Goal: Task Accomplishment & Management: Manage account settings

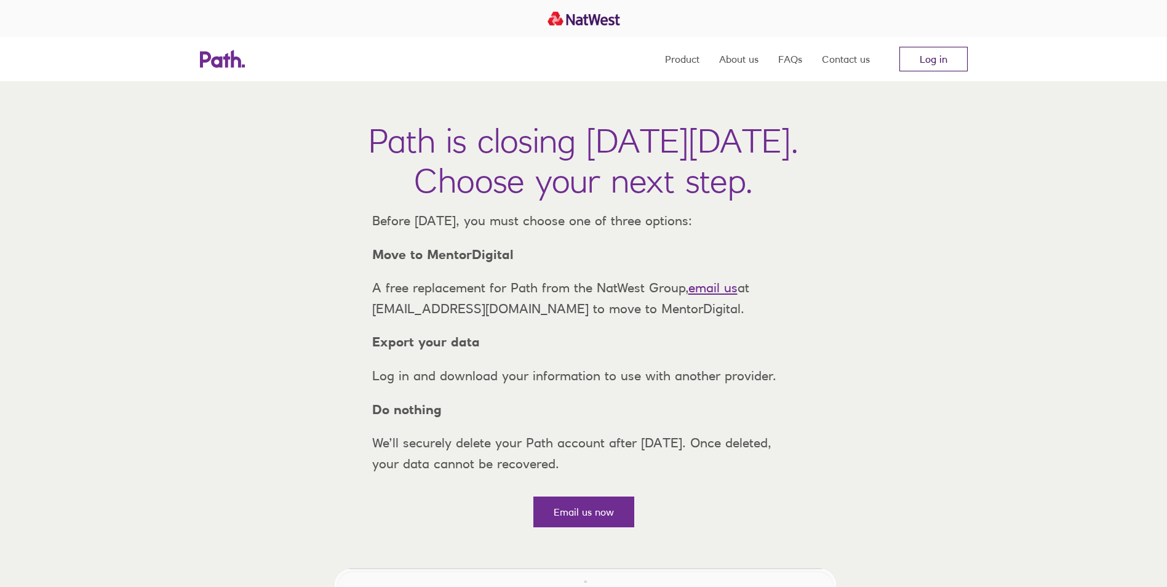
click at [940, 55] on link "Log in" at bounding box center [933, 59] width 68 height 25
click at [922, 52] on link "Log in" at bounding box center [933, 59] width 68 height 25
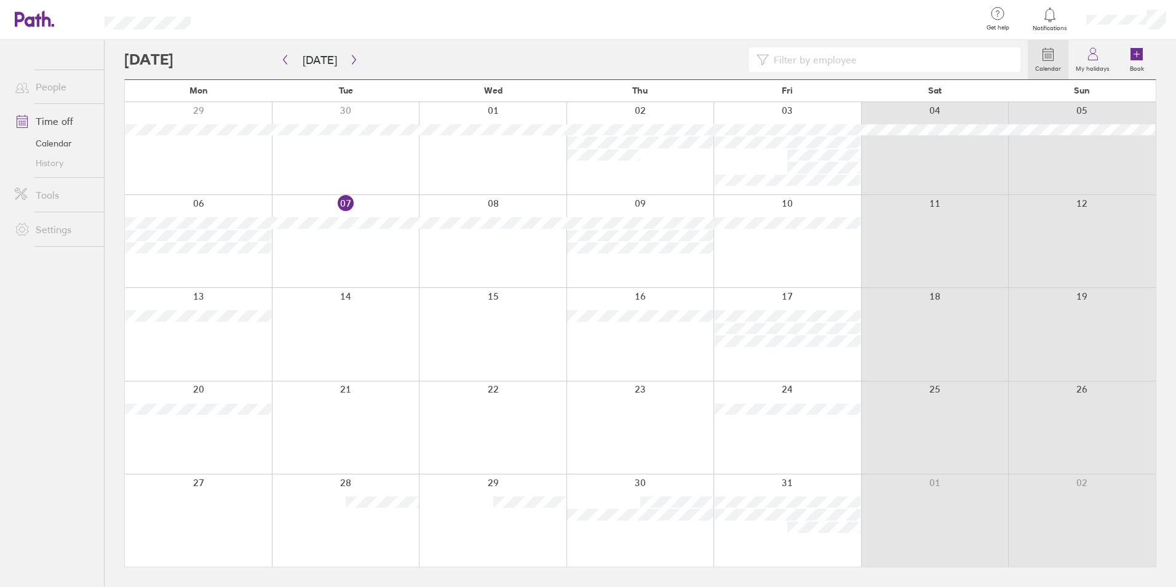
click at [1135, 27] on div at bounding box center [1126, 19] width 100 height 39
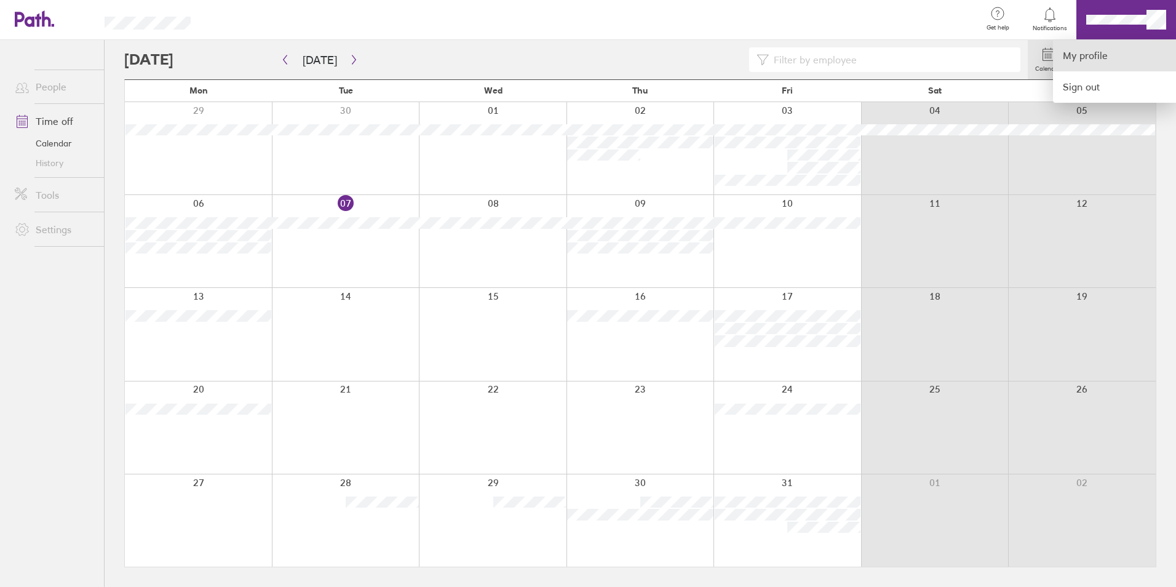
click at [1122, 43] on link "My profile" at bounding box center [1114, 55] width 123 height 31
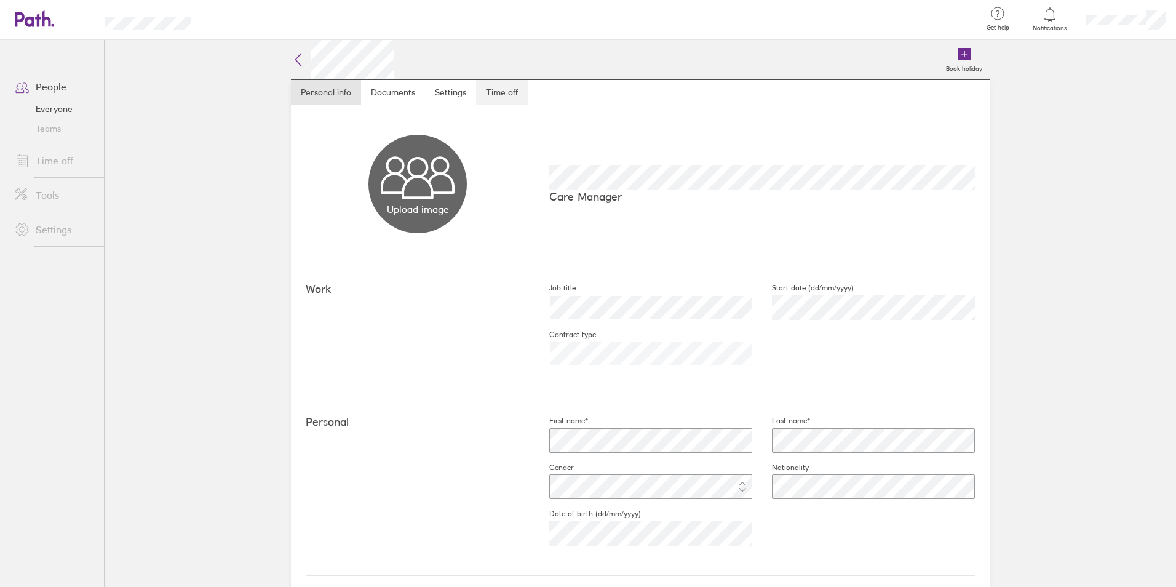
click at [483, 96] on link "Time off" at bounding box center [502, 92] width 52 height 25
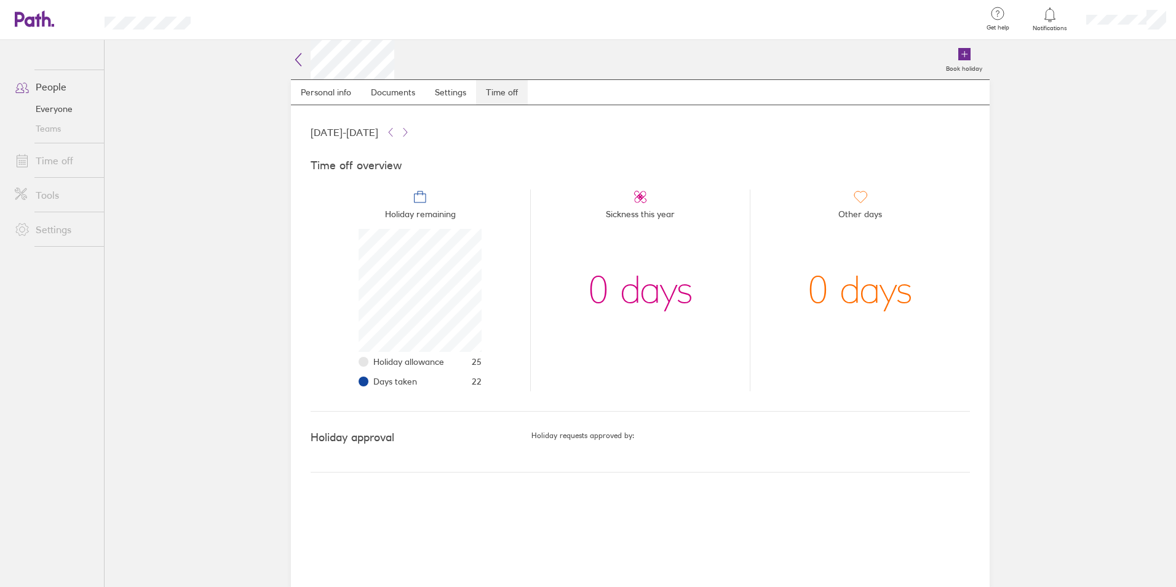
scroll to position [123, 123]
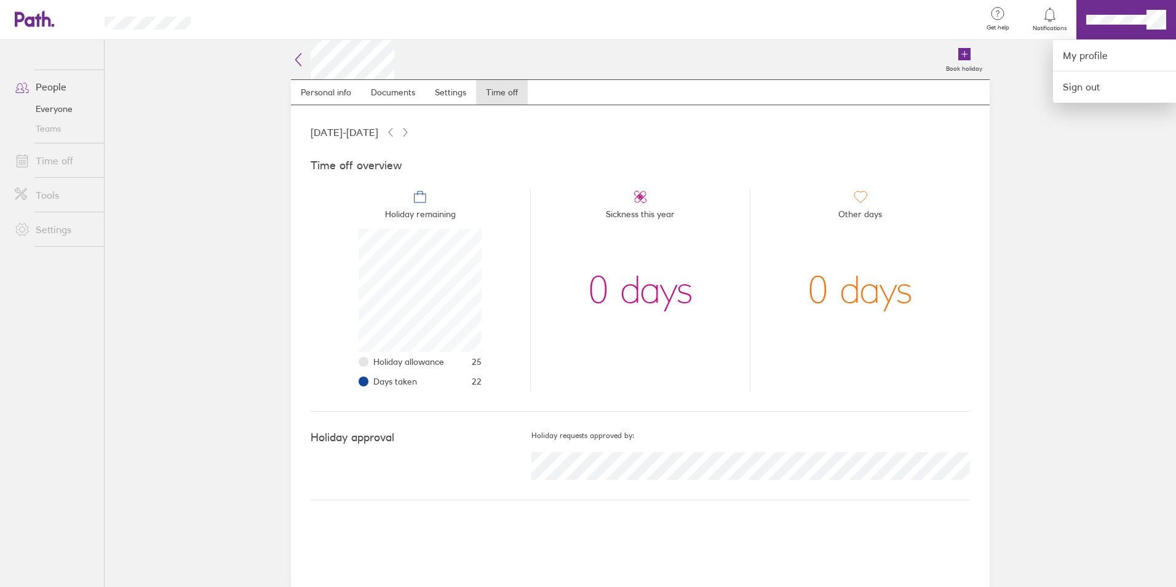
click at [1152, 236] on div at bounding box center [588, 293] width 1176 height 587
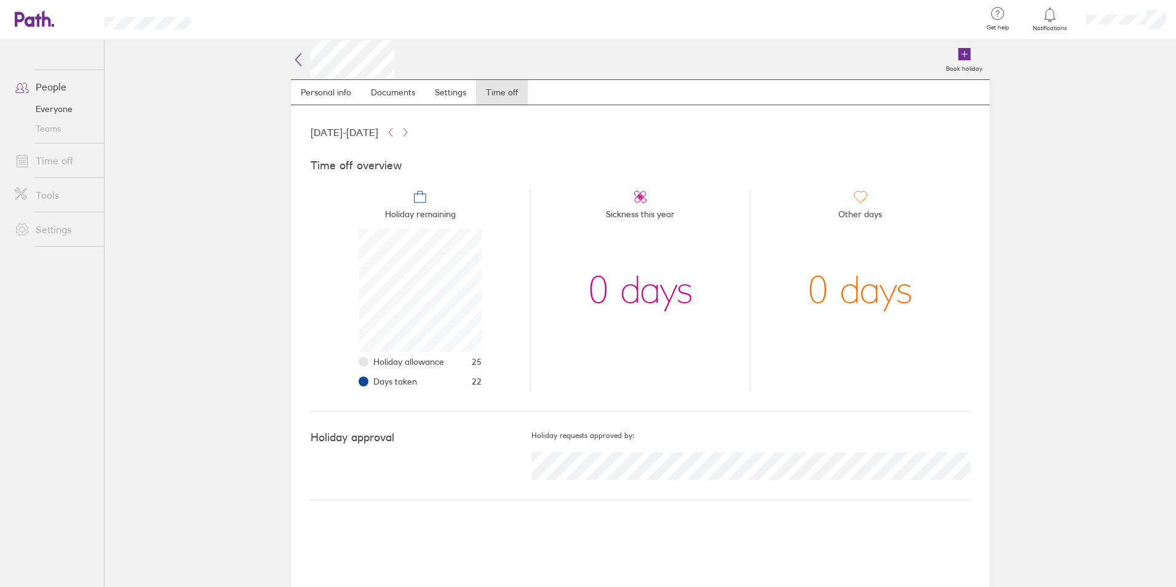
click at [56, 110] on link "Everyone" at bounding box center [54, 109] width 99 height 20
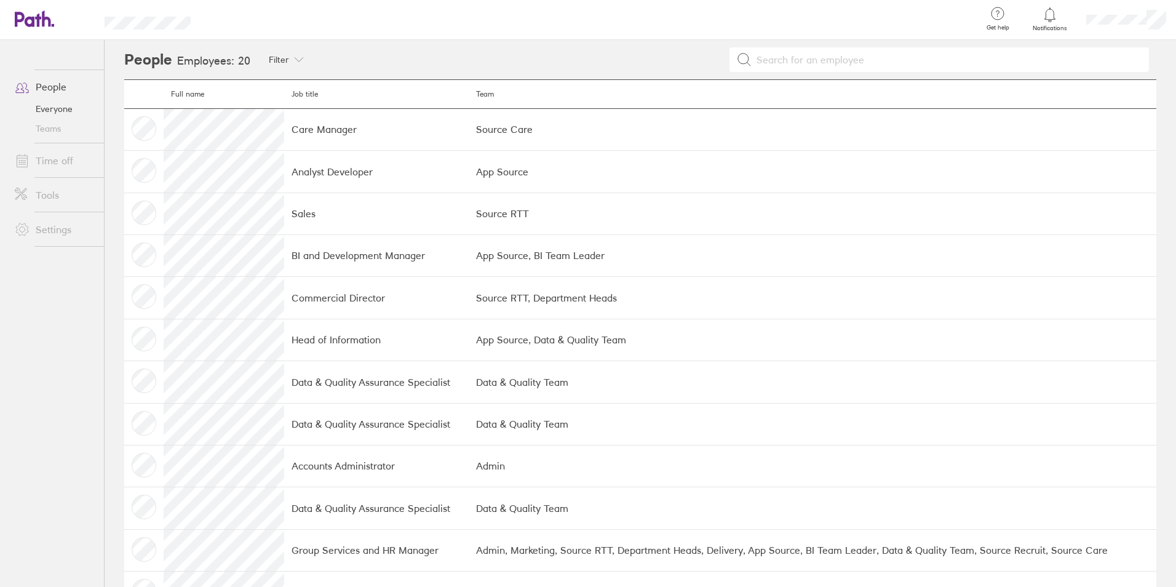
click at [47, 90] on link "People" at bounding box center [54, 86] width 99 height 25
click at [72, 165] on link "Time off" at bounding box center [54, 160] width 99 height 25
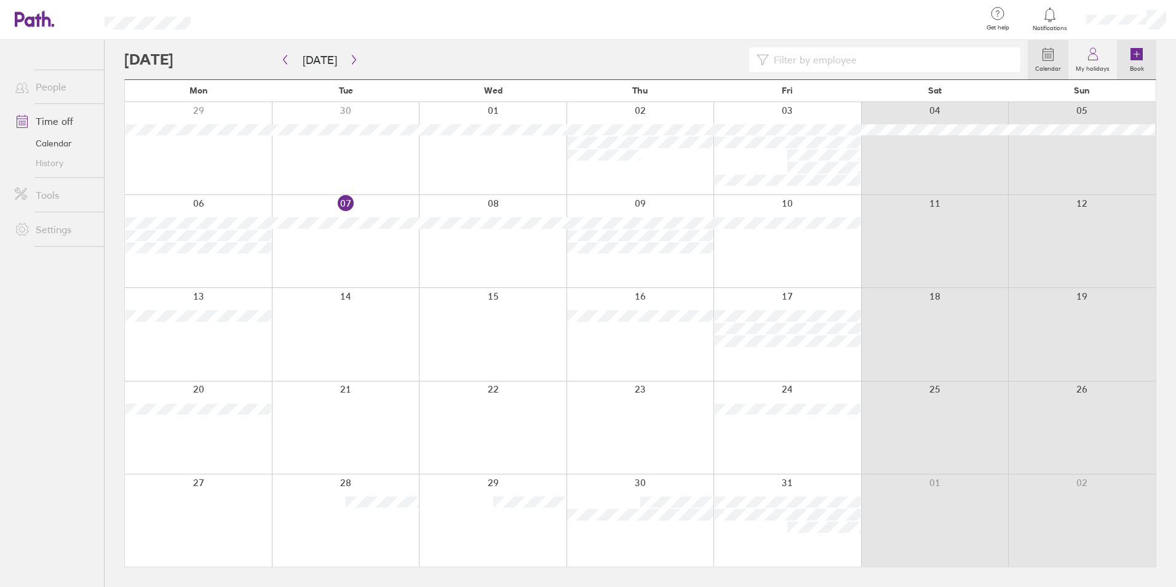
click at [1151, 72] on link "Book" at bounding box center [1136, 59] width 39 height 39
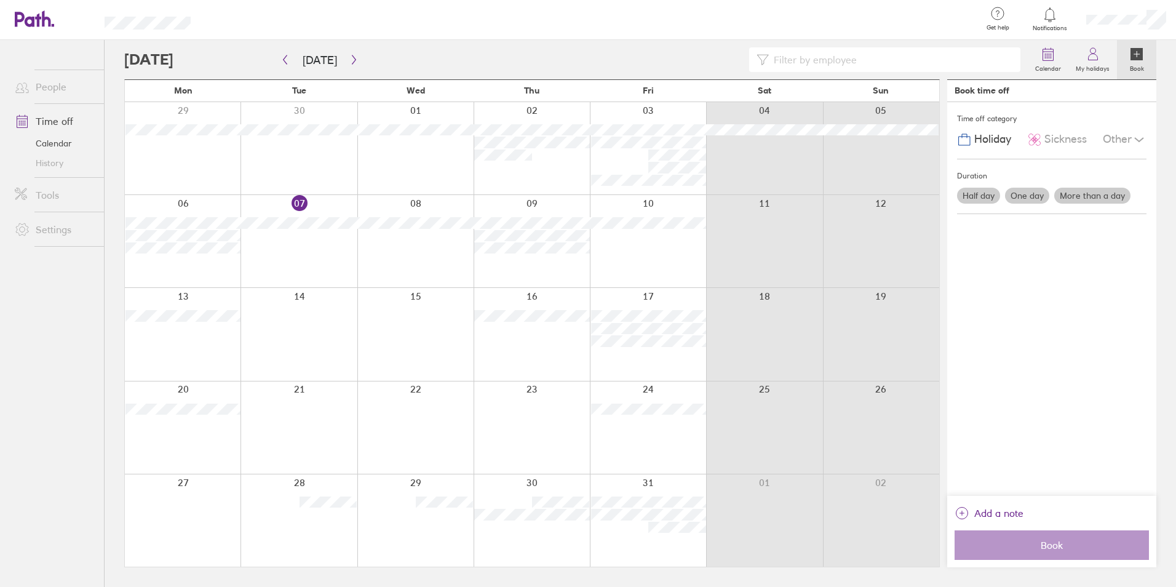
click at [1020, 189] on label "One day" at bounding box center [1027, 196] width 44 height 16
click at [0, 0] on input "One day" at bounding box center [0, 0] width 0 height 0
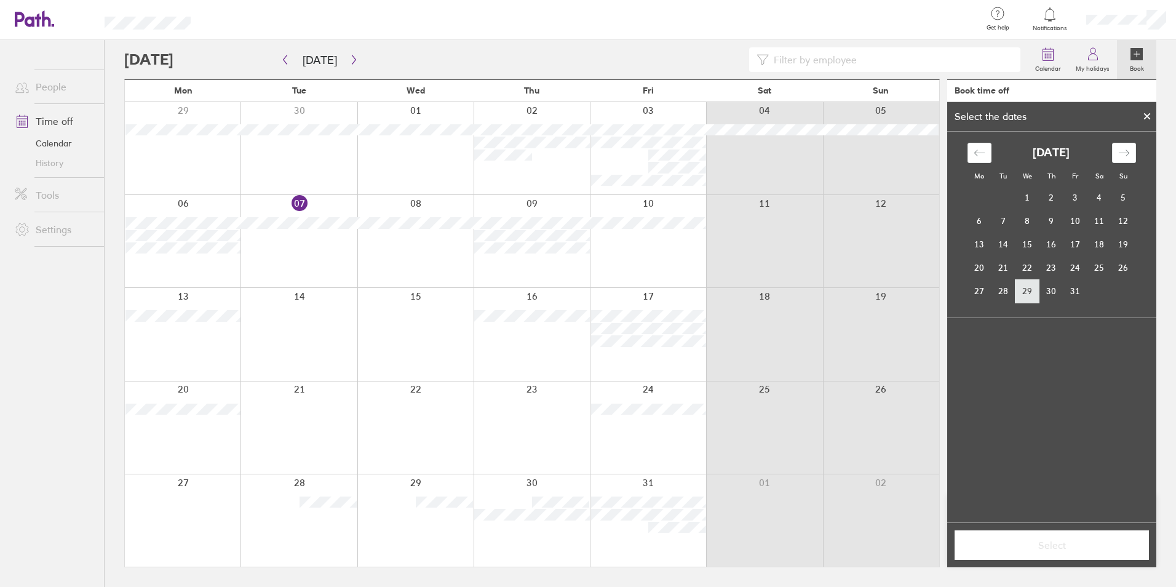
click at [1036, 287] on td "29" at bounding box center [1027, 290] width 24 height 23
click at [1120, 149] on icon "Move forward to switch to the next month." at bounding box center [1124, 153] width 12 height 12
click at [986, 154] on div "Move backward to switch to the previous month." at bounding box center [979, 153] width 24 height 20
click at [1045, 545] on span "Select" at bounding box center [1051, 544] width 177 height 11
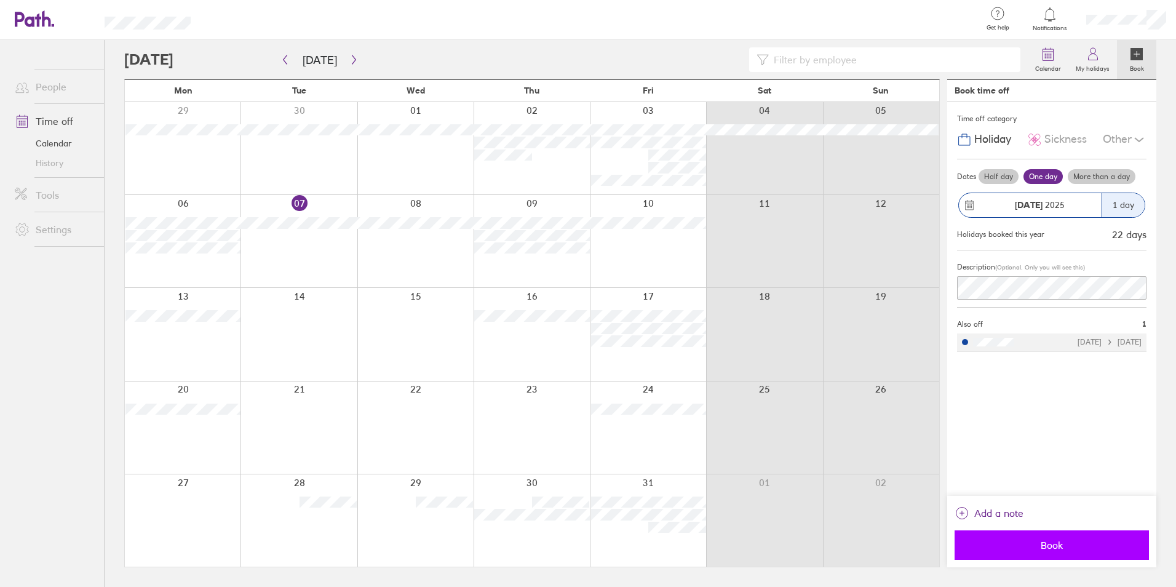
click at [1040, 540] on span "Book" at bounding box center [1051, 544] width 177 height 11
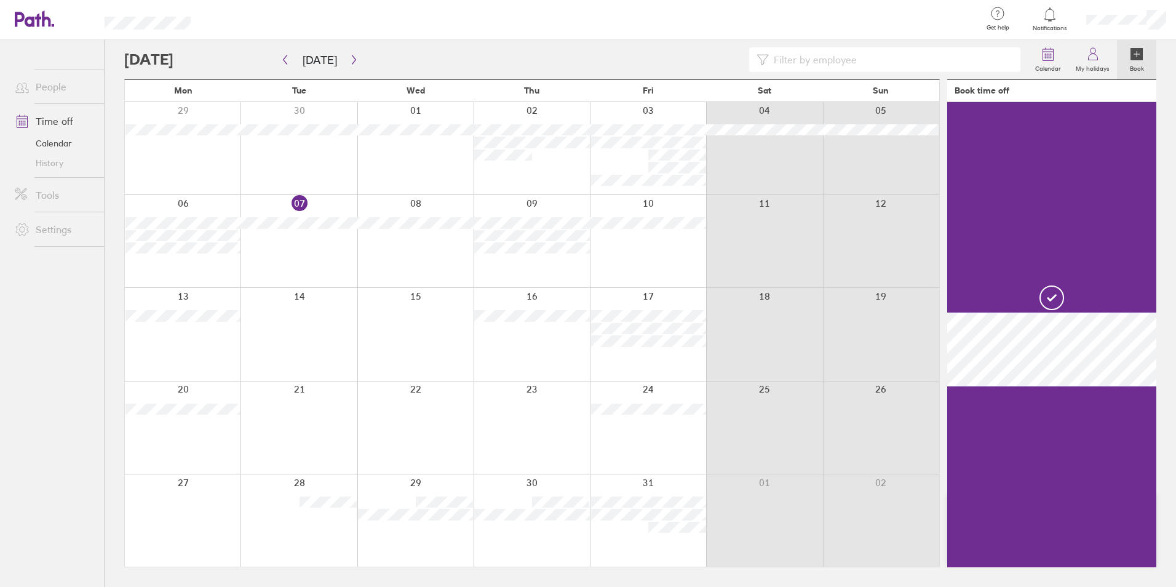
click at [1142, 63] on label "Book" at bounding box center [1136, 66] width 29 height 11
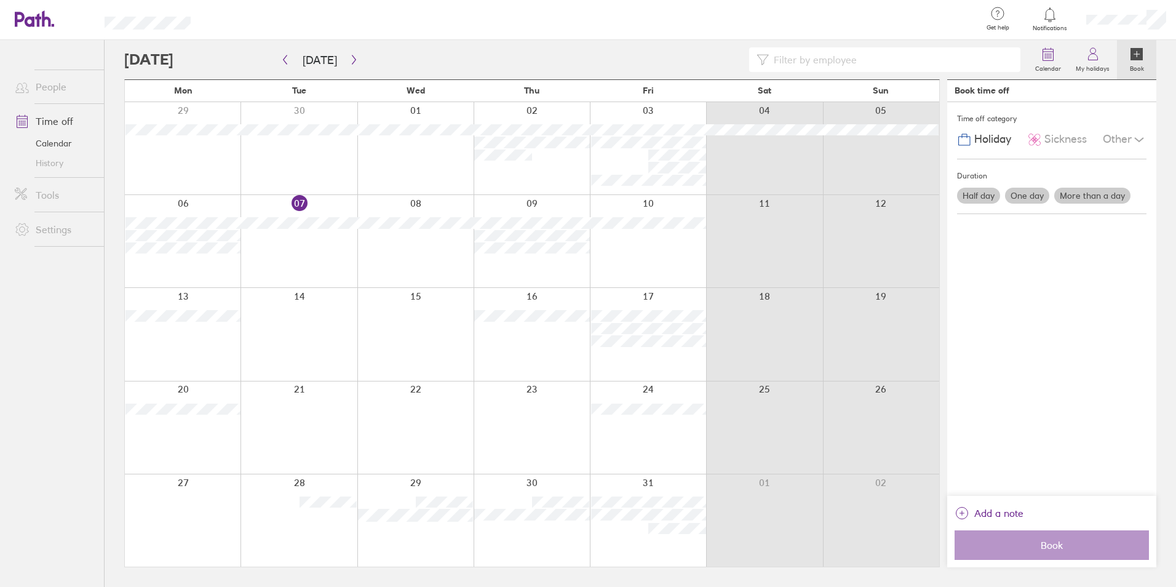
click at [1033, 193] on label "One day" at bounding box center [1027, 196] width 44 height 16
click at [0, 0] on input "One day" at bounding box center [0, 0] width 0 height 0
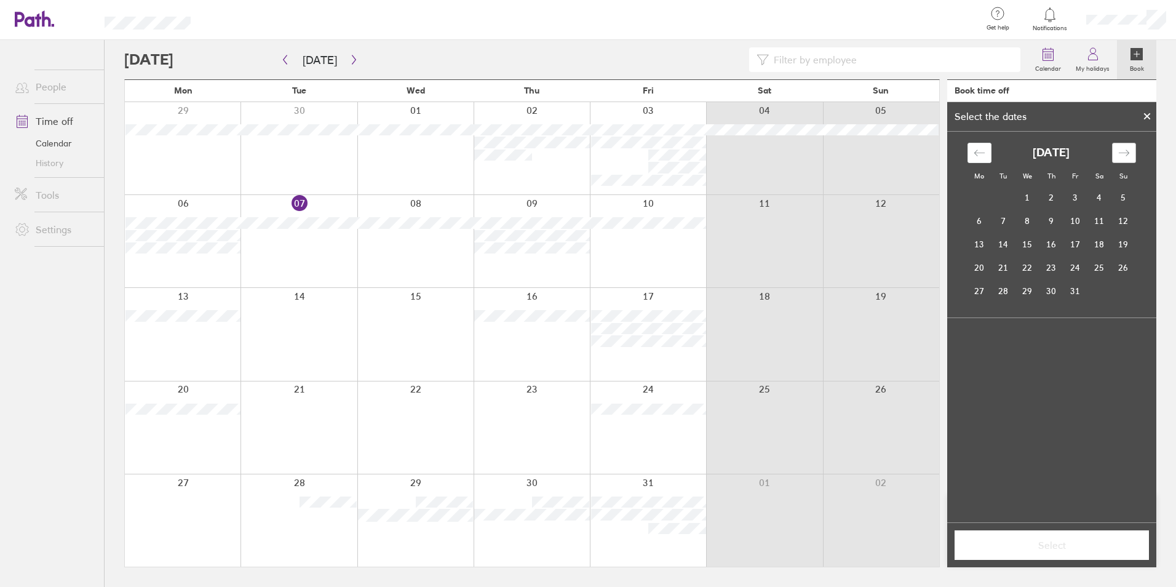
click at [1119, 145] on div "Move forward to switch to the next month." at bounding box center [1124, 153] width 24 height 20
click at [1018, 239] on td "12" at bounding box center [1027, 243] width 24 height 23
click at [1053, 544] on span "Select" at bounding box center [1051, 544] width 177 height 11
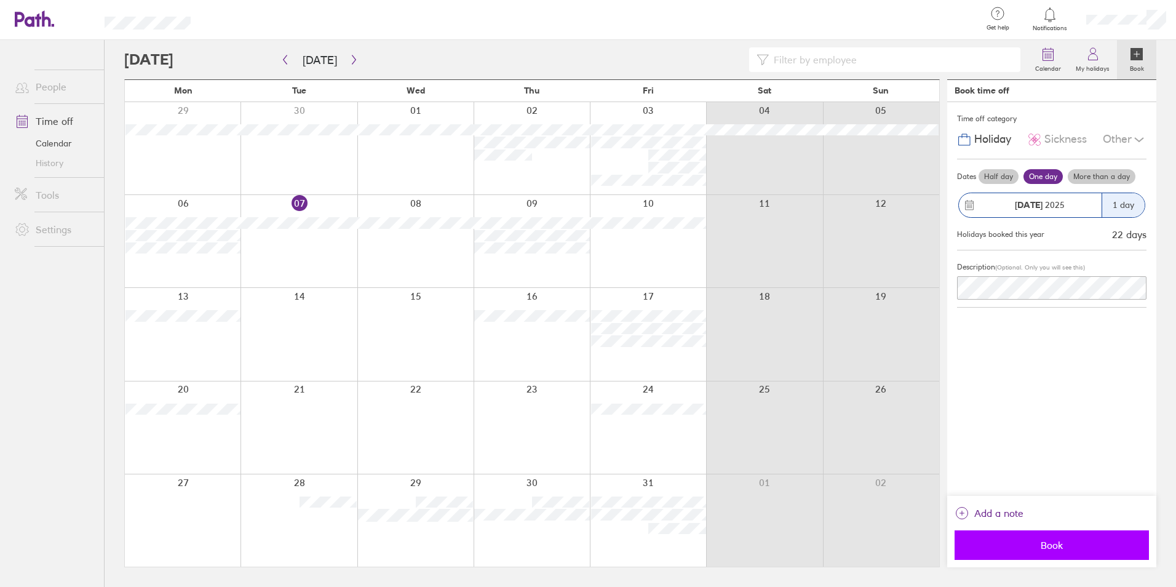
click at [1083, 555] on button "Book" at bounding box center [1051, 545] width 194 height 30
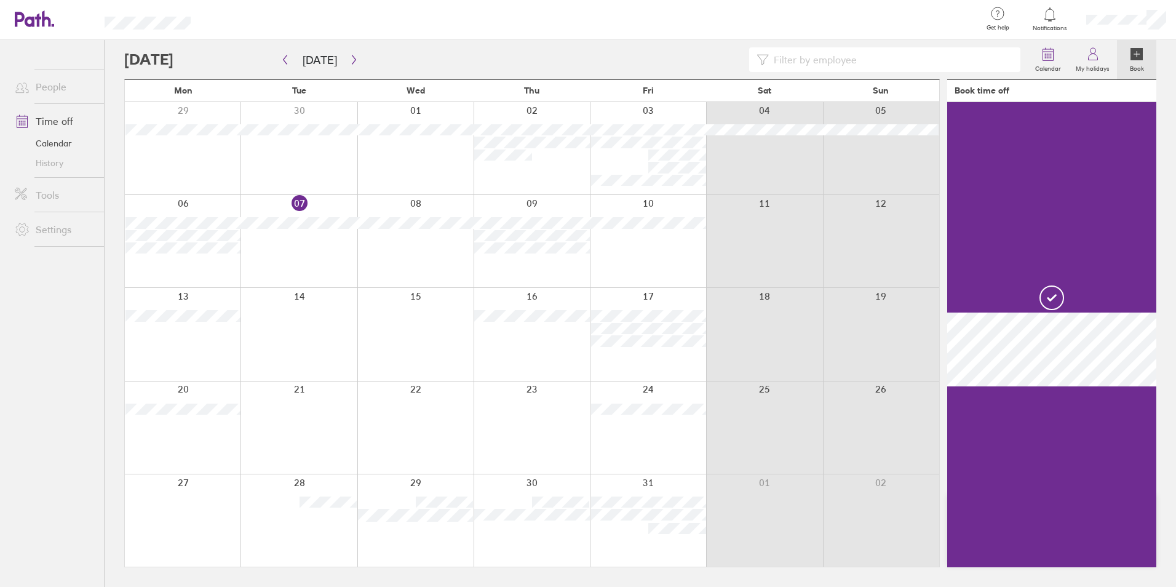
click at [1130, 56] on icon at bounding box center [1136, 54] width 12 height 12
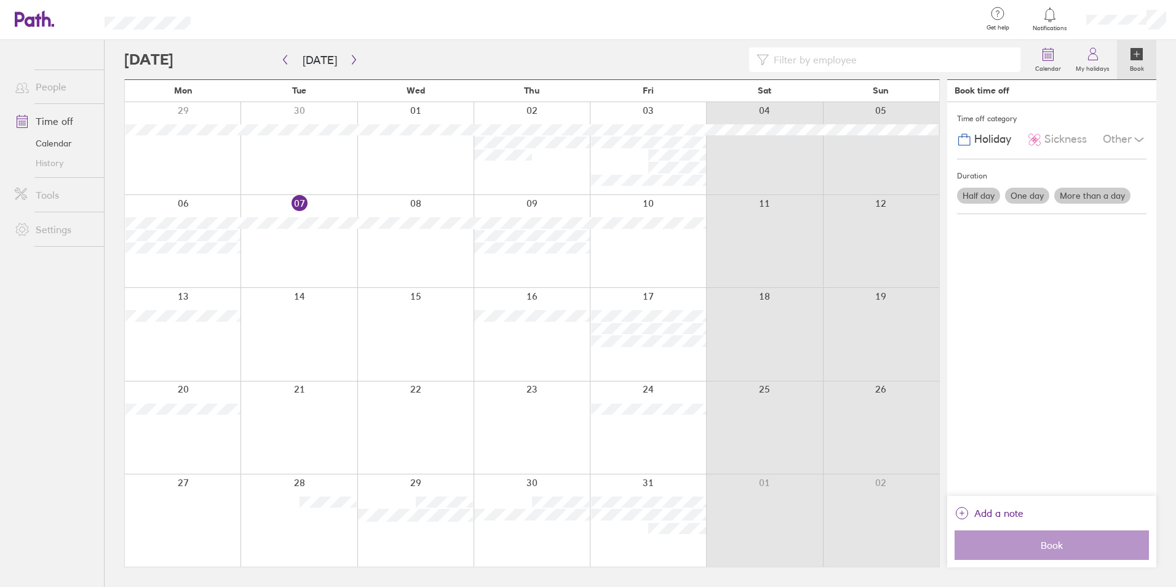
click at [1032, 196] on label "One day" at bounding box center [1027, 196] width 44 height 16
click at [0, 0] on input "One day" at bounding box center [0, 0] width 0 height 0
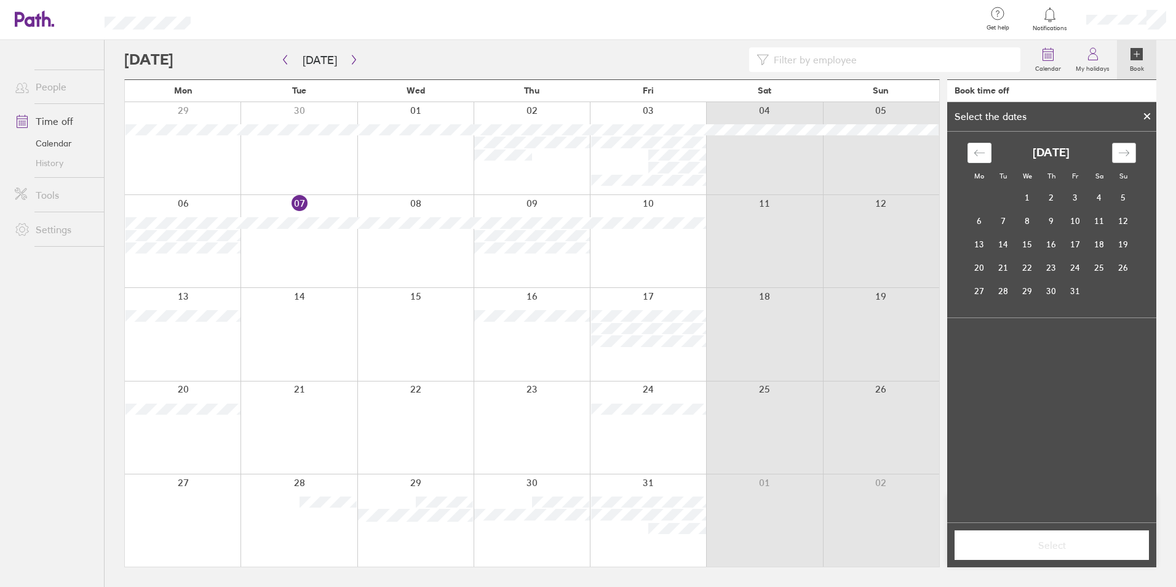
click at [1121, 143] on div "Move forward to switch to the next month." at bounding box center [1124, 153] width 24 height 20
click at [1028, 283] on td "26" at bounding box center [1027, 290] width 24 height 23
click at [1084, 553] on button "Select" at bounding box center [1051, 545] width 194 height 30
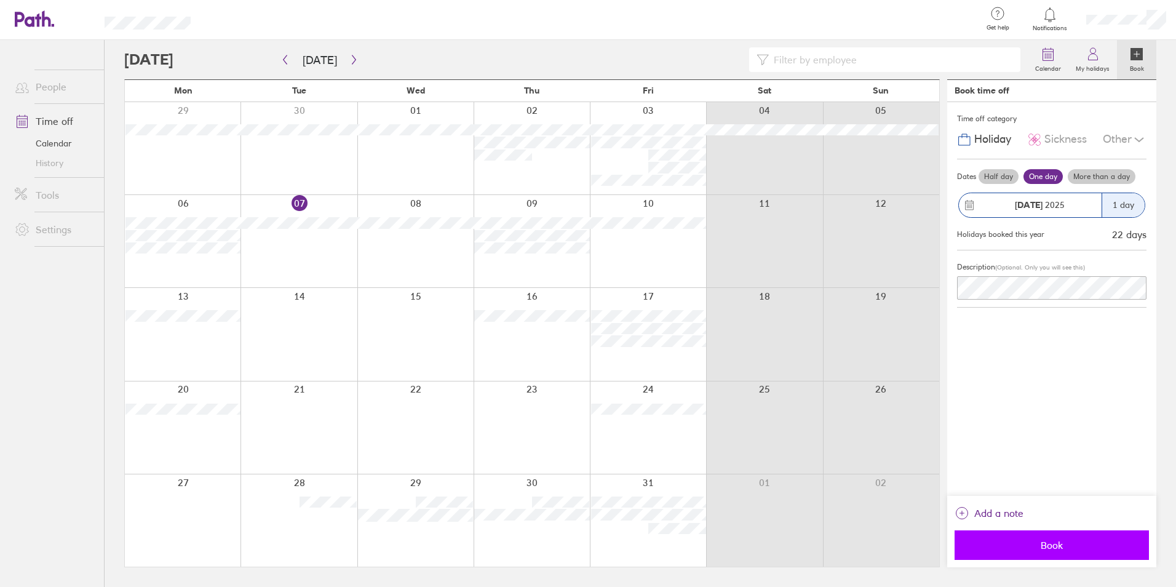
click at [1061, 547] on span "Book" at bounding box center [1051, 544] width 177 height 11
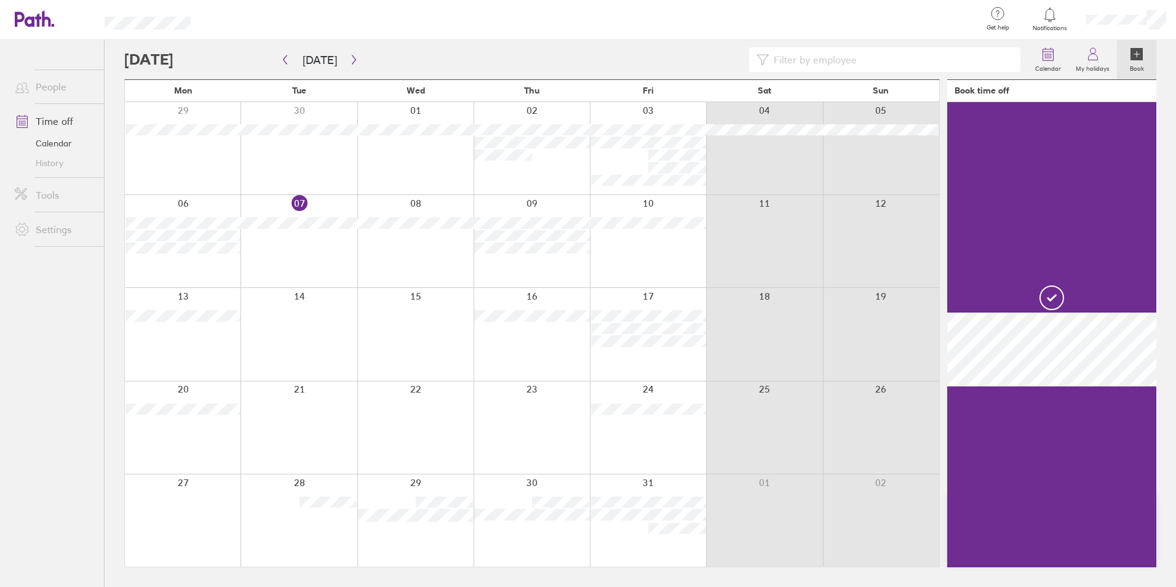
click at [1127, 12] on div at bounding box center [1126, 19] width 100 height 39
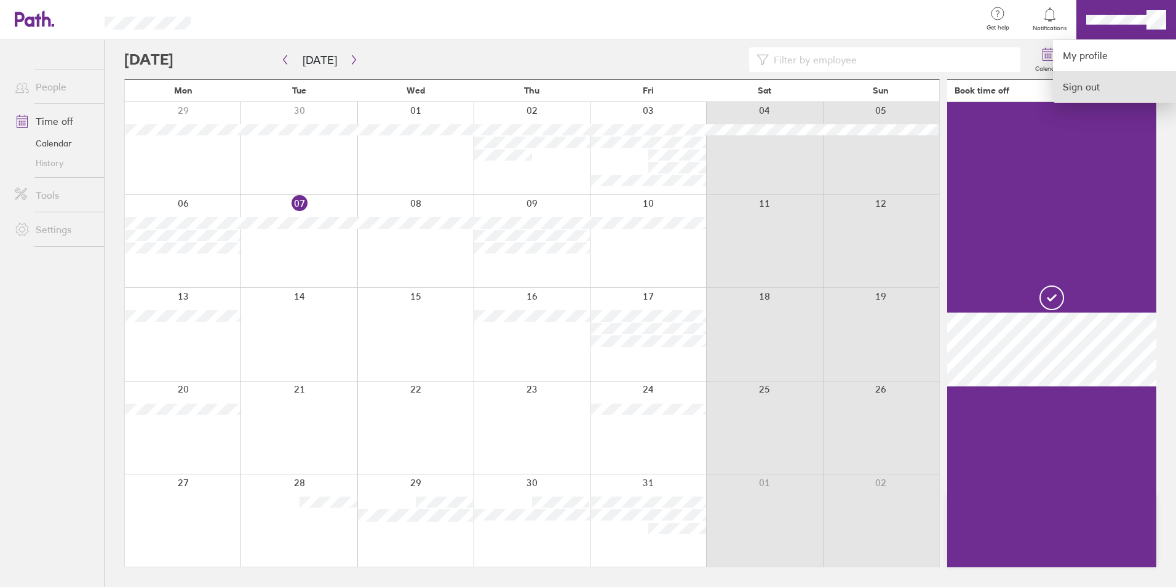
click at [1126, 83] on link "Sign out" at bounding box center [1114, 86] width 123 height 31
